Goal: Transaction & Acquisition: Purchase product/service

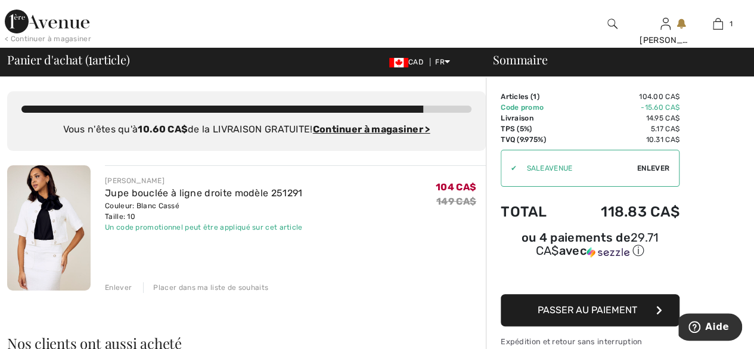
click at [607, 304] on span "Passer au paiement" at bounding box center [588, 309] width 100 height 11
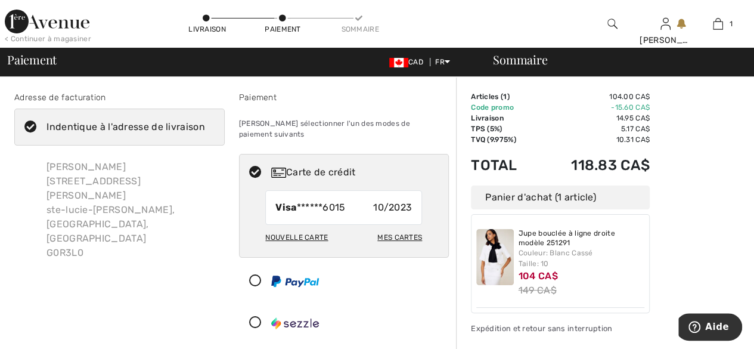
click at [402, 227] on div "Mes cartes" at bounding box center [399, 237] width 45 height 20
radio input "true"
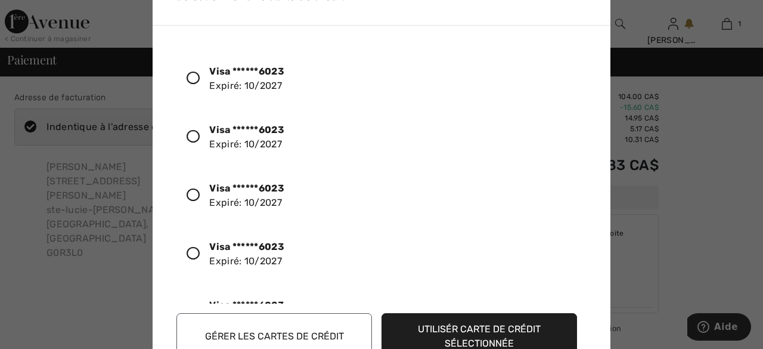
click at [192, 76] on icon at bounding box center [193, 78] width 13 height 13
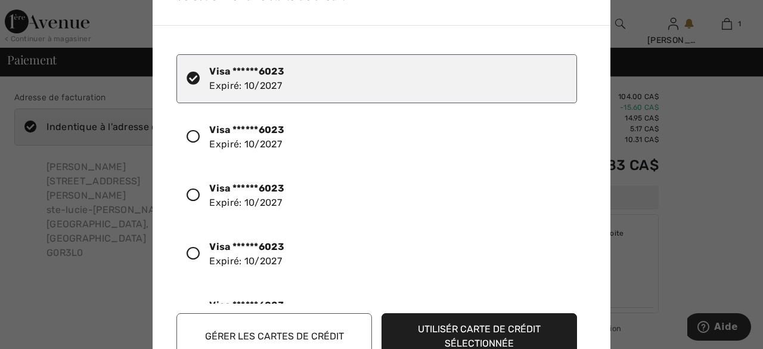
scroll to position [119, 0]
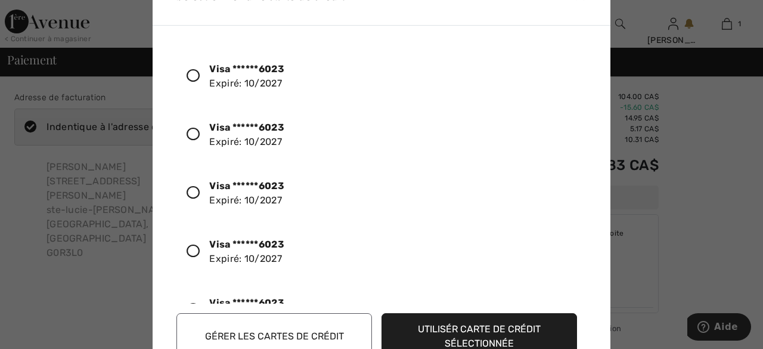
click at [476, 328] on button "Utilisér carte de crédit sélectionnée" at bounding box center [478, 336] width 195 height 46
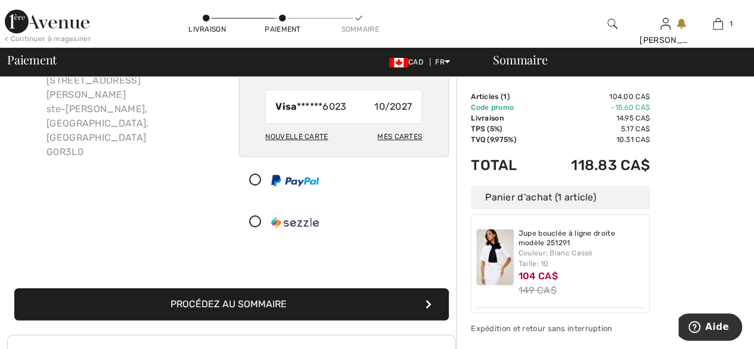
scroll to position [119, 0]
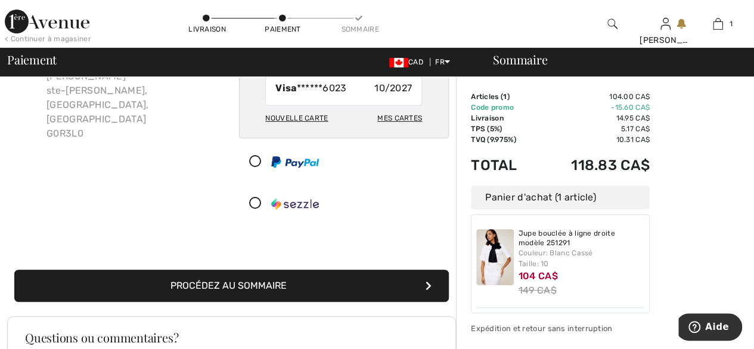
click at [352, 270] on button "Procédez au sommaire" at bounding box center [231, 285] width 434 height 32
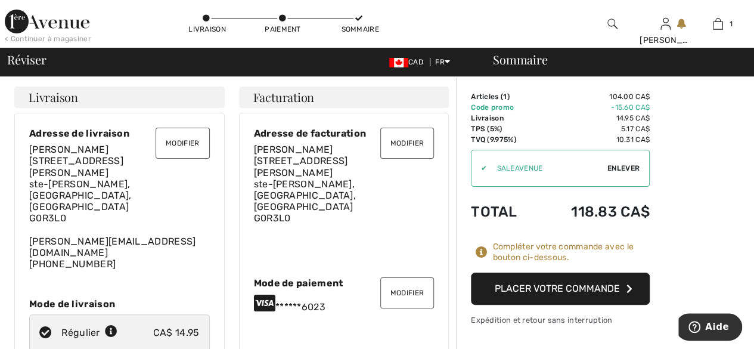
click at [569, 284] on button "Placer votre commande" at bounding box center [560, 288] width 179 height 32
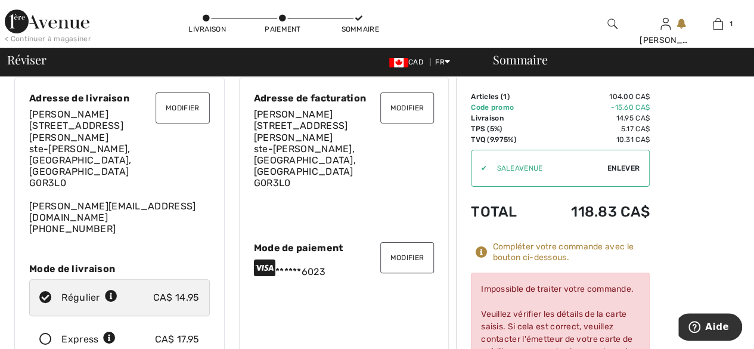
scroll to position [60, 0]
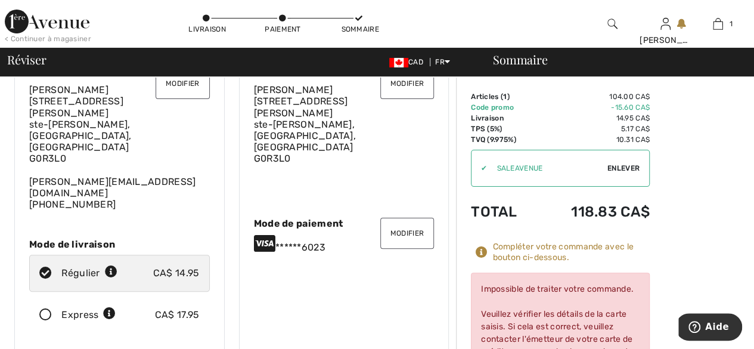
click at [408, 218] on button "Modifier" at bounding box center [407, 233] width 54 height 31
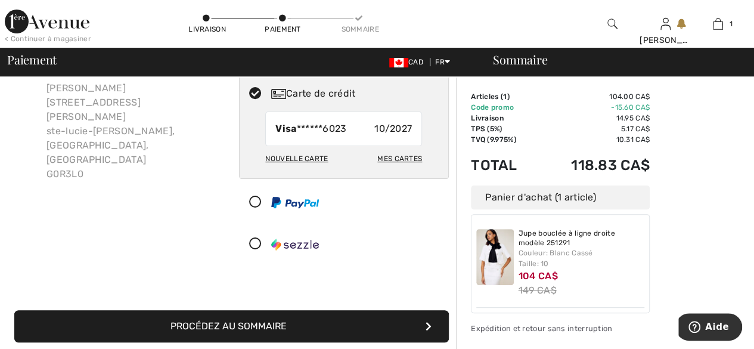
scroll to position [103, 0]
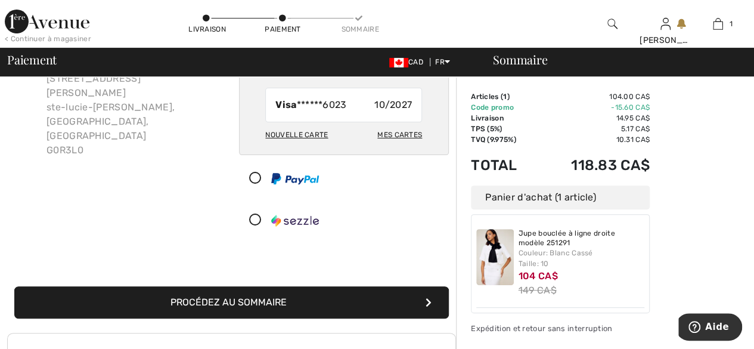
click at [290, 125] on div "Nouvelle carte" at bounding box center [296, 135] width 63 height 20
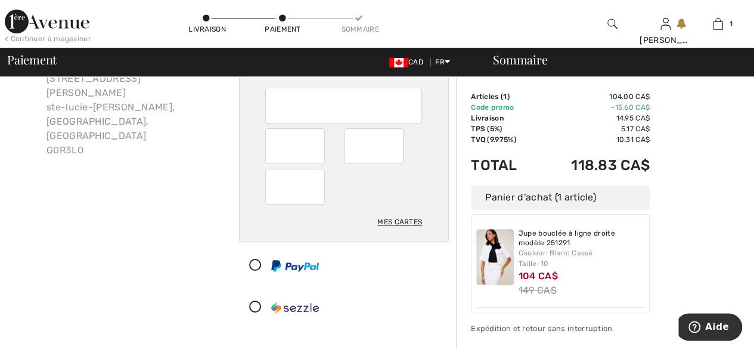
click at [436, 88] on div "Mes cartes" at bounding box center [344, 165] width 209 height 154
click at [274, 173] on div at bounding box center [295, 187] width 60 height 36
radio input "true"
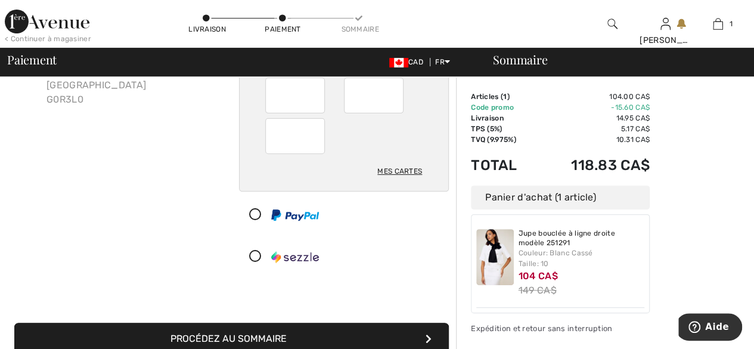
scroll to position [222, 0]
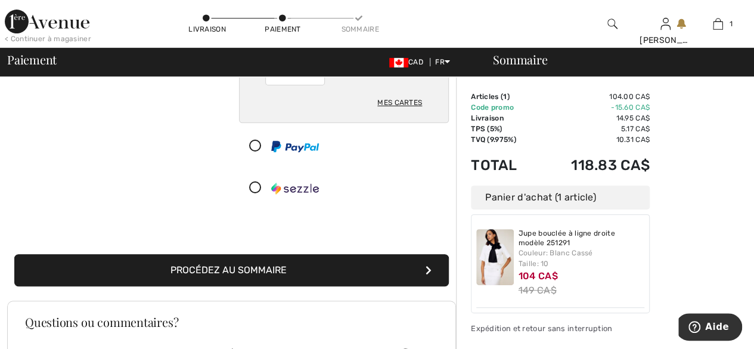
click at [408, 139] on div at bounding box center [340, 146] width 200 height 36
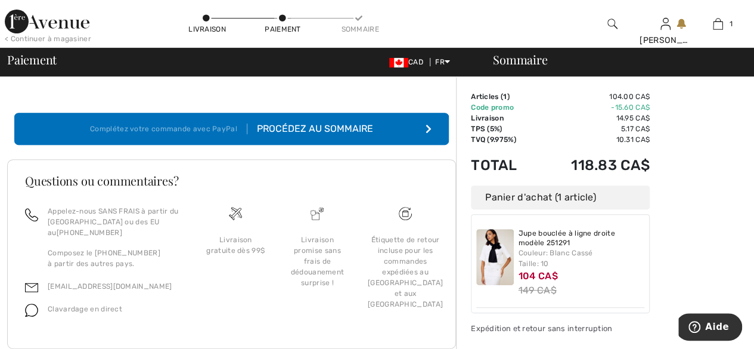
scroll to position [166, 0]
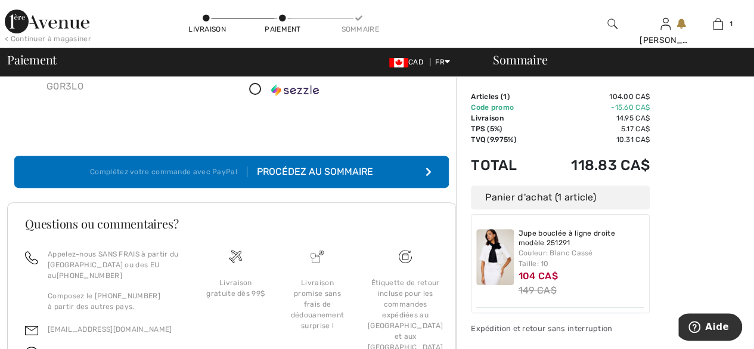
click at [385, 160] on button "Complétez votre commande avec PayPal Procédez au sommaire" at bounding box center [231, 172] width 434 height 32
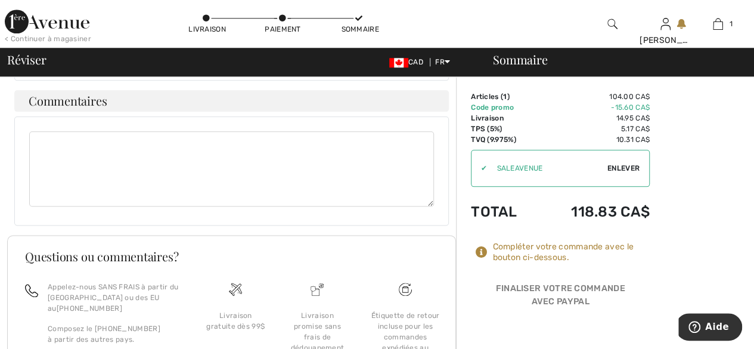
scroll to position [709, 0]
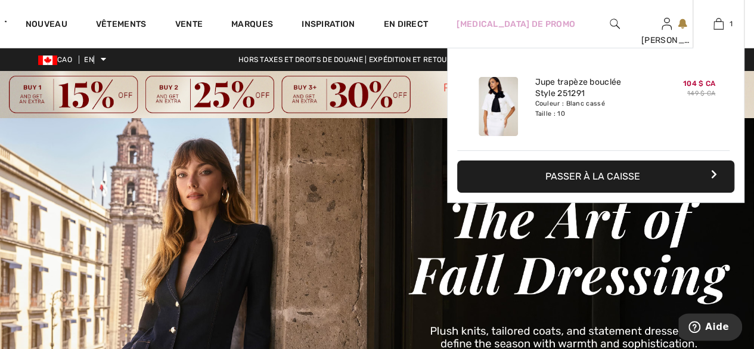
click at [502, 111] on img at bounding box center [498, 106] width 39 height 59
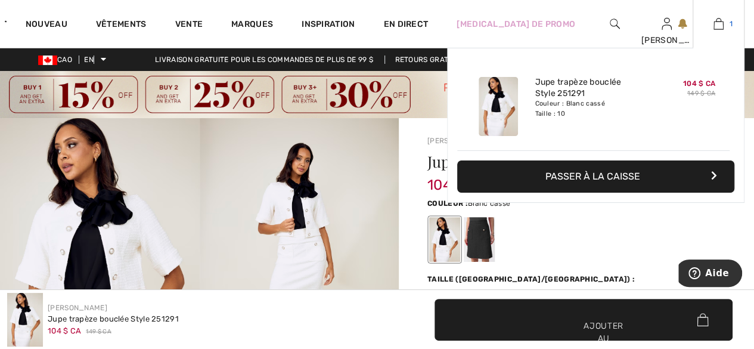
click at [713, 21] on img at bounding box center [718, 24] width 10 height 14
click at [719, 30] on img at bounding box center [718, 24] width 10 height 14
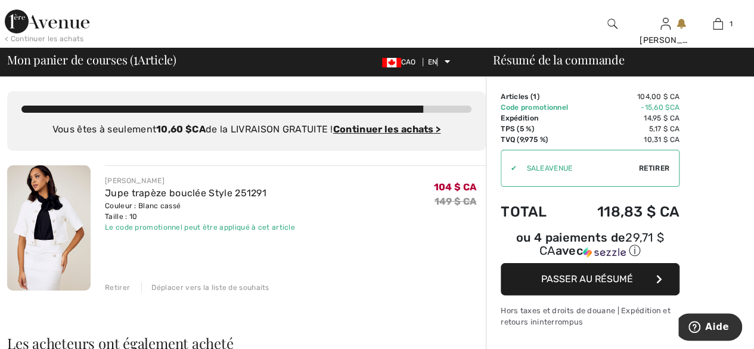
scroll to position [119, 0]
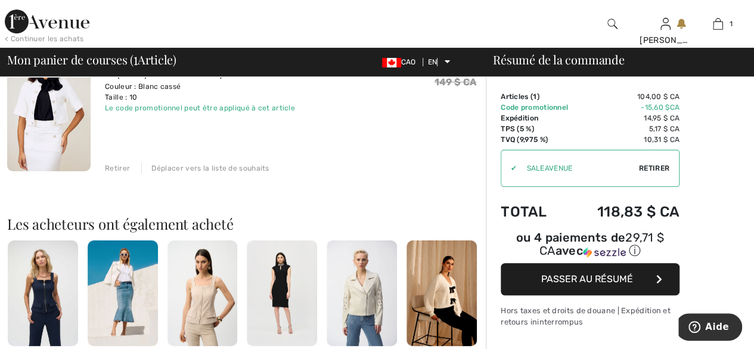
click at [660, 166] on font "Retirer" at bounding box center [654, 168] width 30 height 8
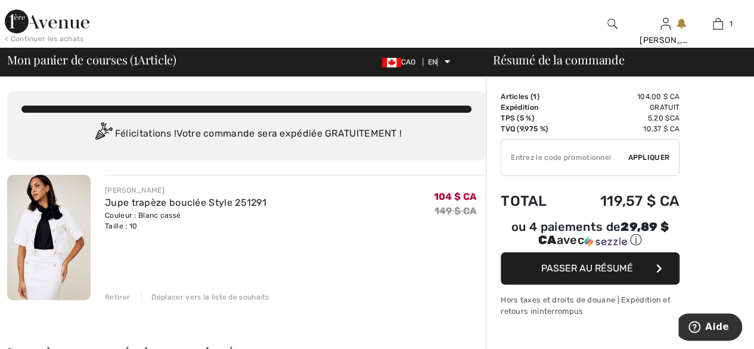
scroll to position [60, 0]
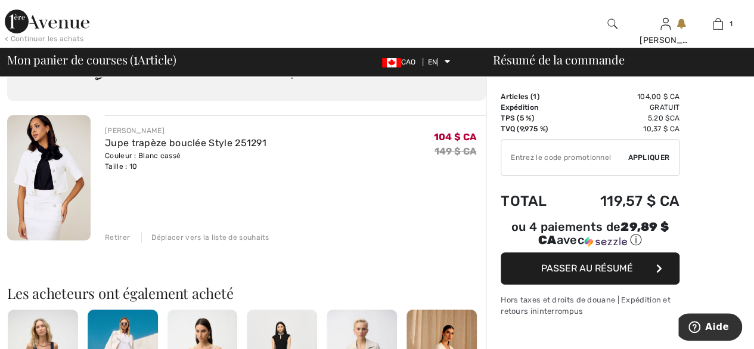
click at [113, 234] on font "Retirer" at bounding box center [117, 237] width 25 height 8
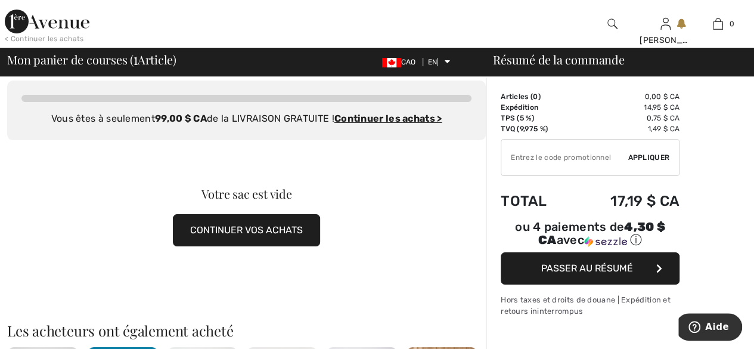
scroll to position [0, 0]
